Goal: Task Accomplishment & Management: Manage account settings

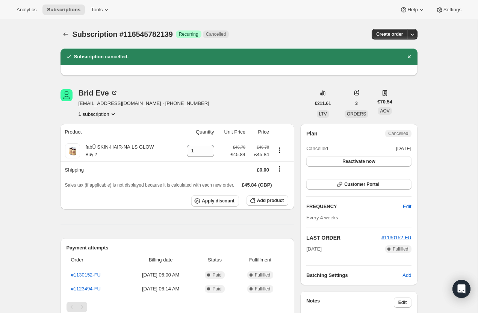
scroll to position [247, 0]
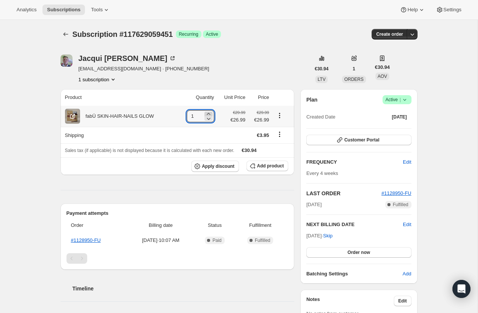
click at [206, 112] on icon at bounding box center [209, 114] width 8 height 8
type input "2"
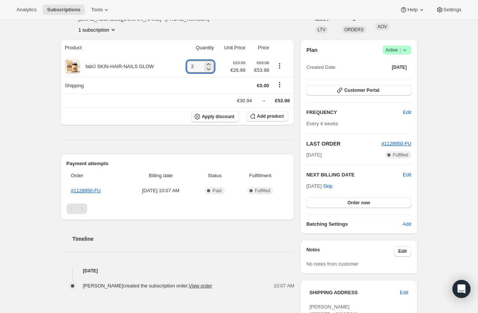
scroll to position [3, 0]
